Goal: Find specific page/section: Find specific page/section

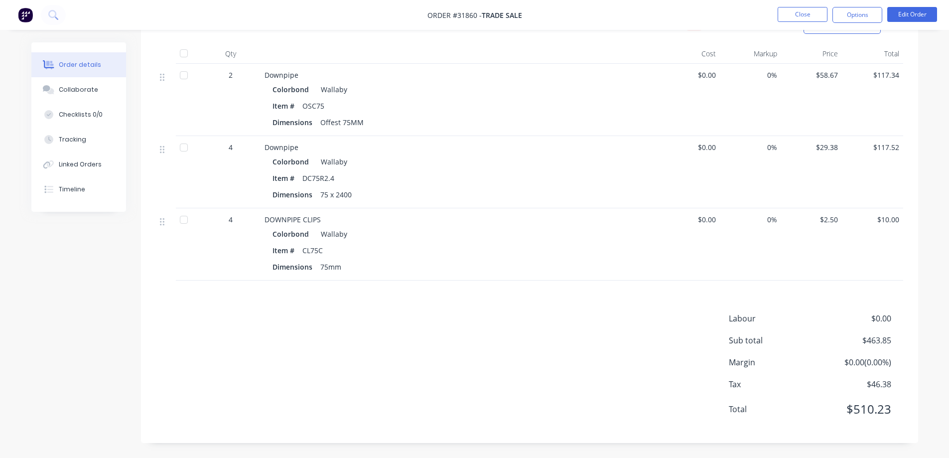
scroll to position [468, 0]
click at [23, 14] on img at bounding box center [25, 14] width 15 height 15
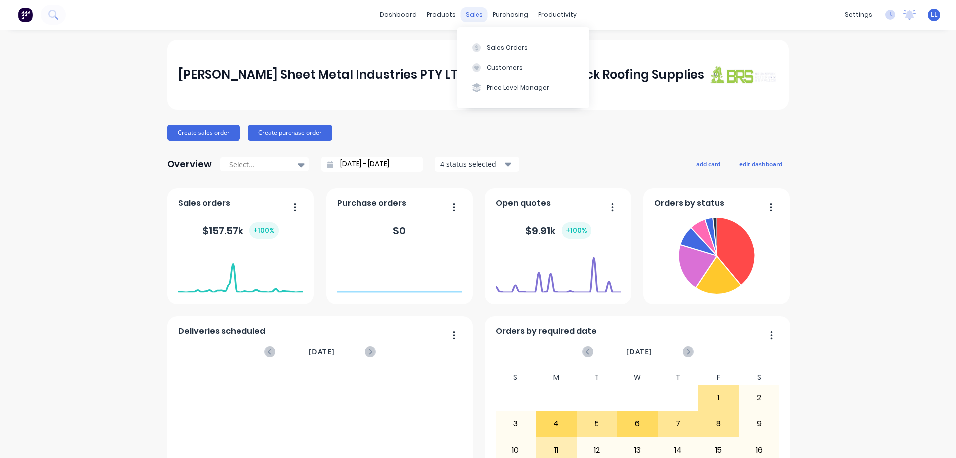
click at [473, 16] on div "sales" at bounding box center [474, 14] width 27 height 15
click at [494, 41] on button "Sales Orders" at bounding box center [523, 47] width 132 height 20
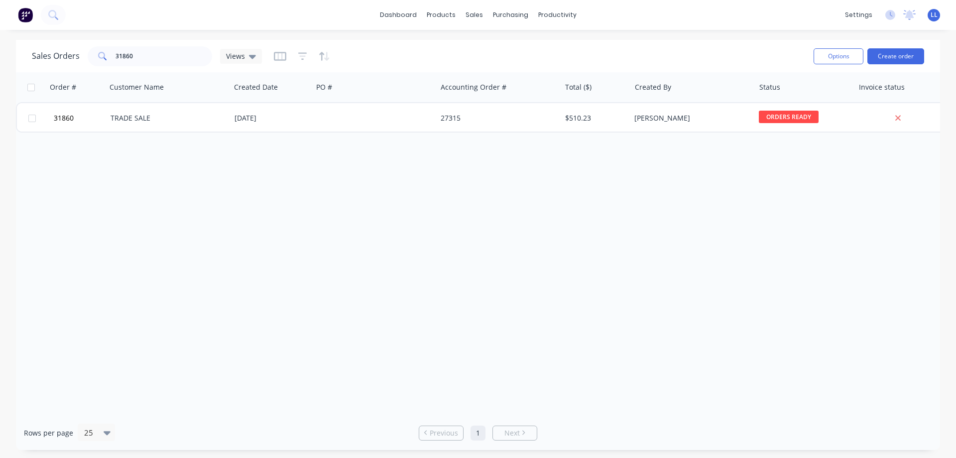
click at [22, 14] on img at bounding box center [25, 14] width 15 height 15
